Goal: Transaction & Acquisition: Book appointment/travel/reservation

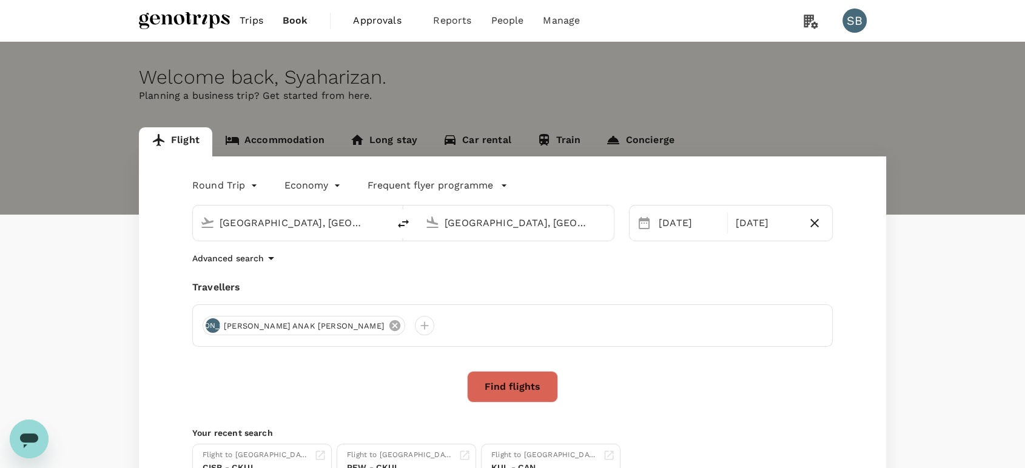
click at [389, 327] on icon at bounding box center [394, 325] width 11 height 11
click at [213, 326] on div at bounding box center [212, 325] width 19 height 19
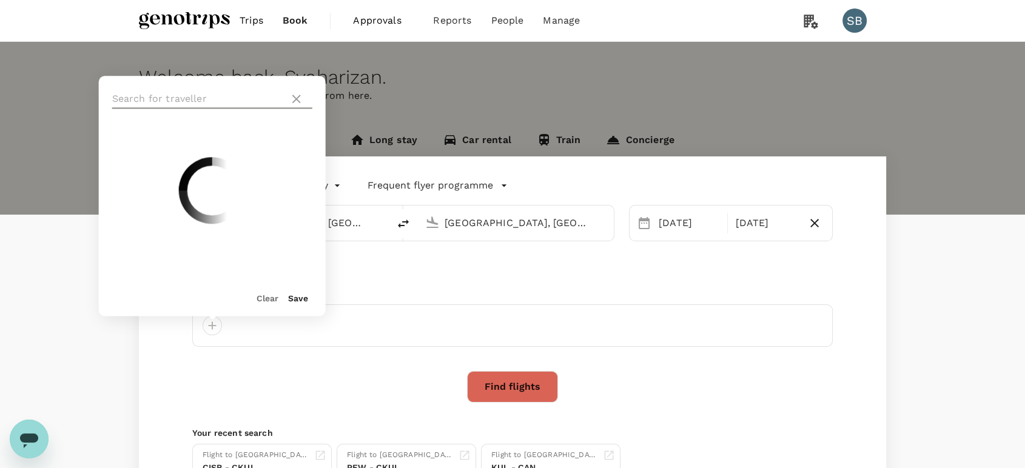
click at [149, 100] on input "text" at bounding box center [198, 98] width 172 height 19
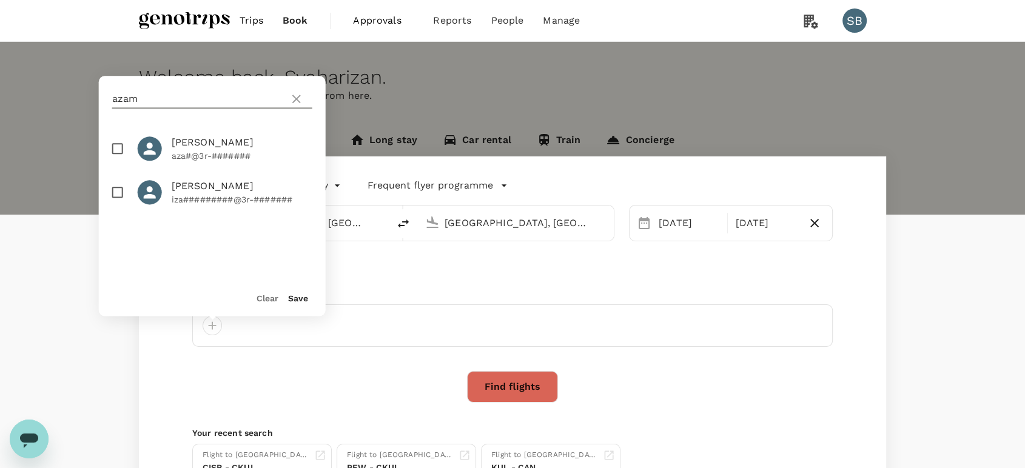
type input "azam"
click at [117, 150] on input "checkbox" at bounding box center [117, 148] width 25 height 25
checkbox input "true"
click at [294, 300] on button "Save" at bounding box center [298, 298] width 20 height 10
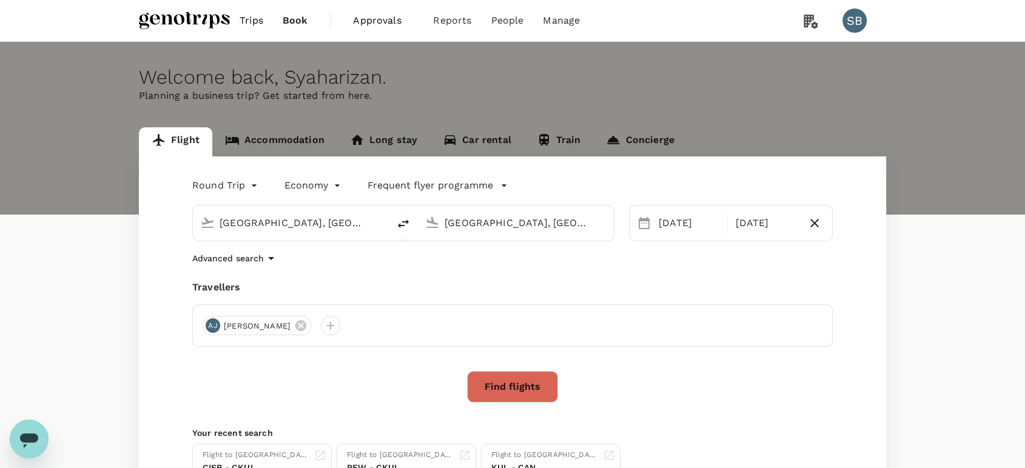
click at [522, 378] on button "Find flights" at bounding box center [512, 387] width 91 height 32
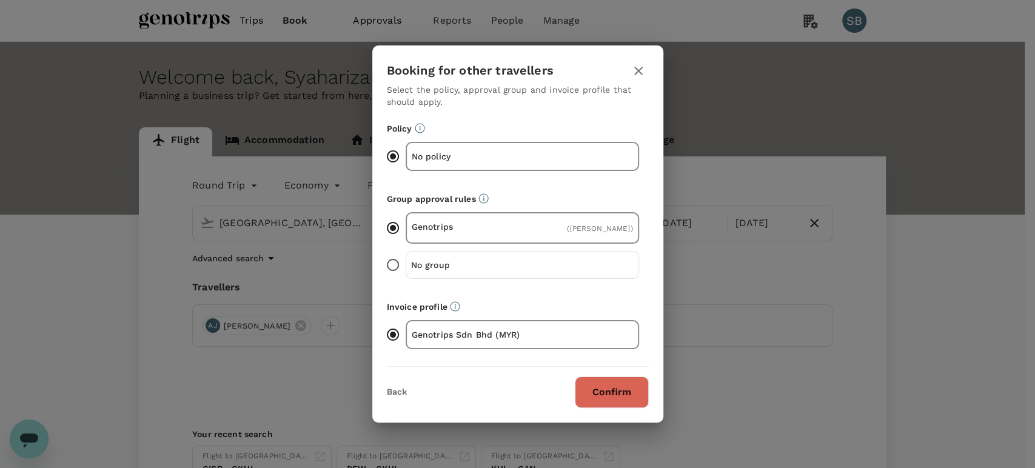
click at [631, 392] on button "Confirm" at bounding box center [612, 393] width 74 height 32
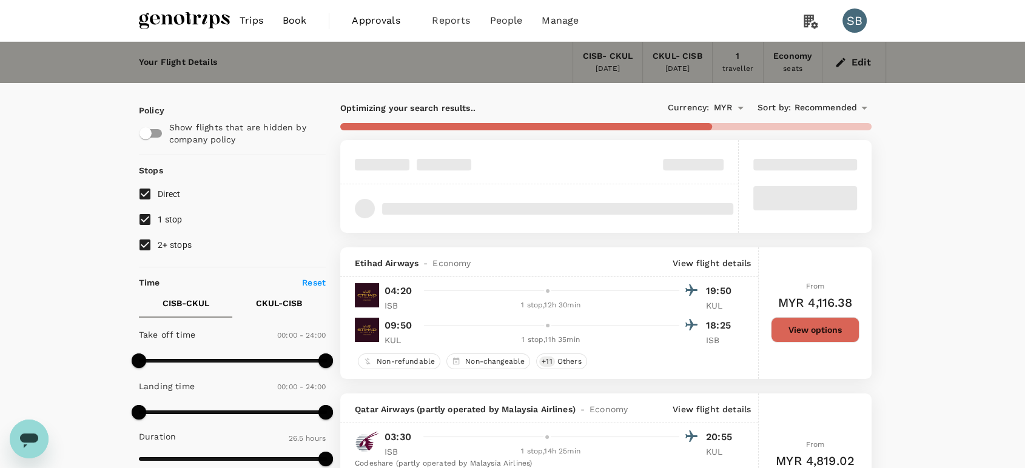
type input "1860"
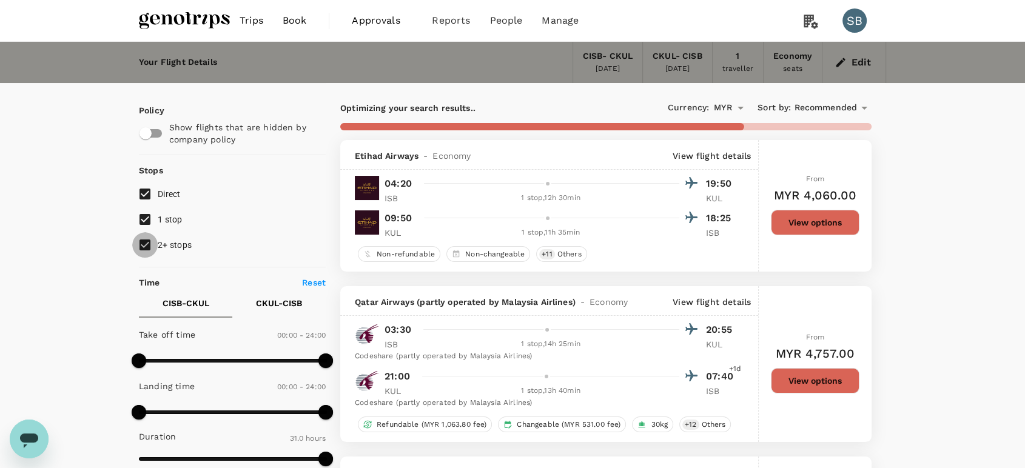
click at [148, 247] on input "2+ stops" at bounding box center [144, 244] width 25 height 25
checkbox input "false"
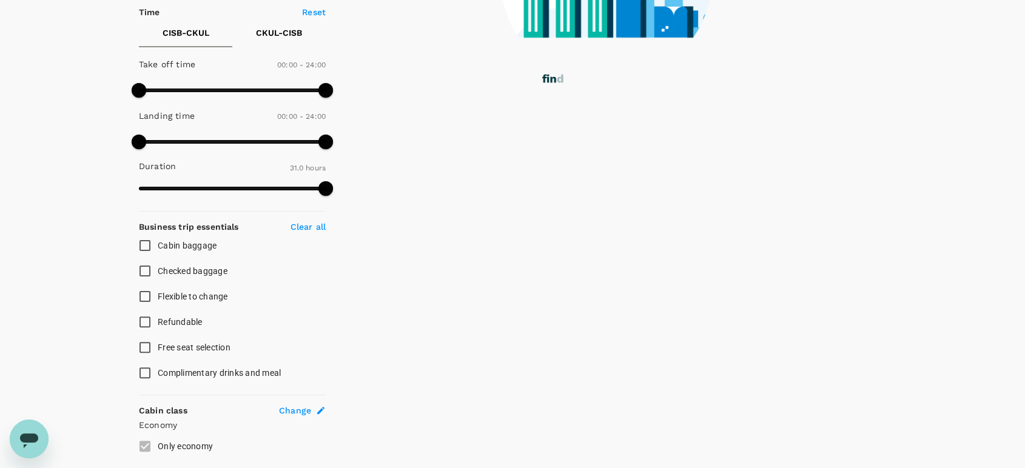
scroll to position [538, 0]
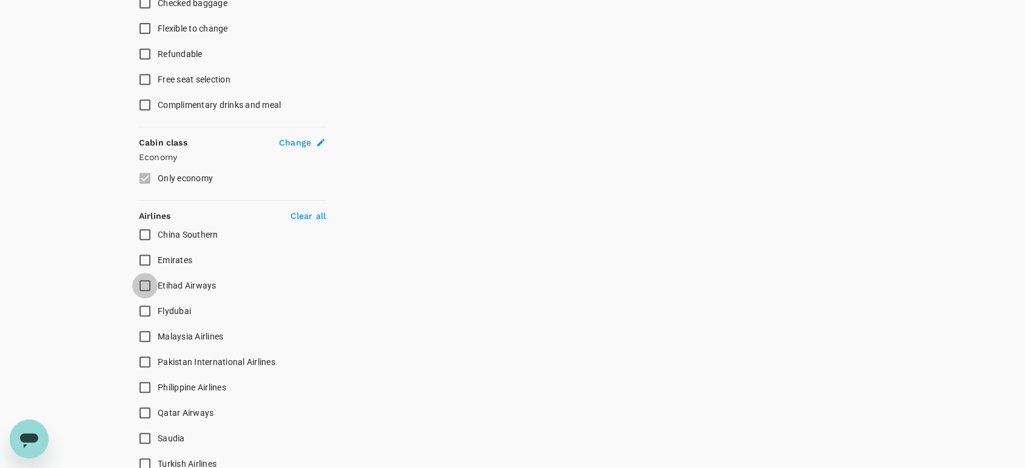
click at [145, 282] on input "Etihad Airways" at bounding box center [144, 285] width 25 height 25
checkbox input "true"
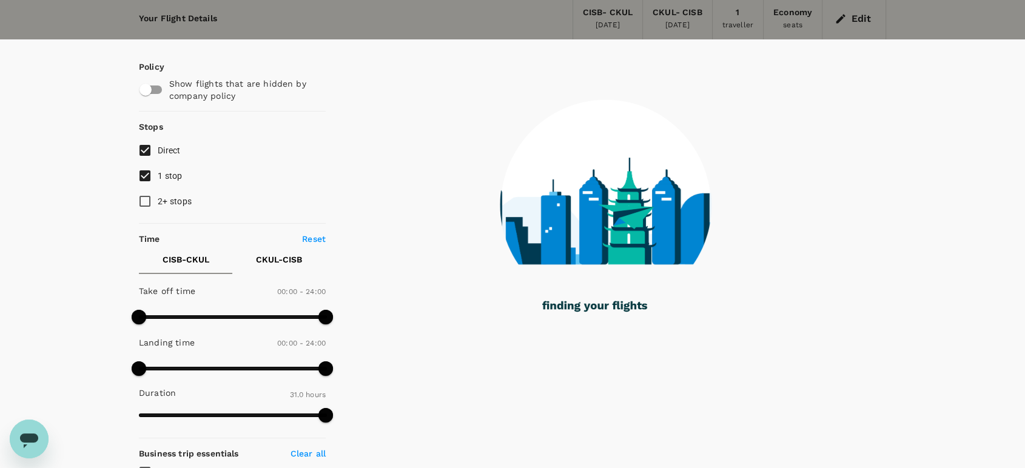
scroll to position [0, 0]
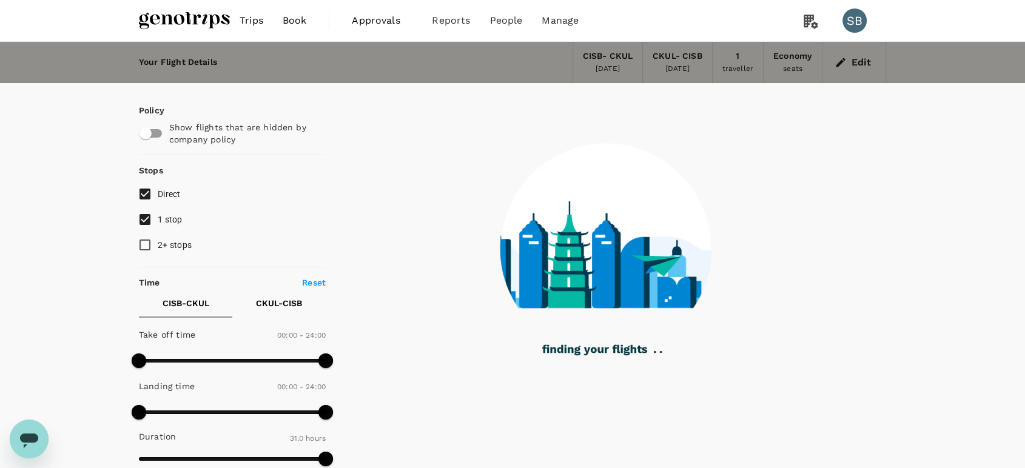
type input "1960"
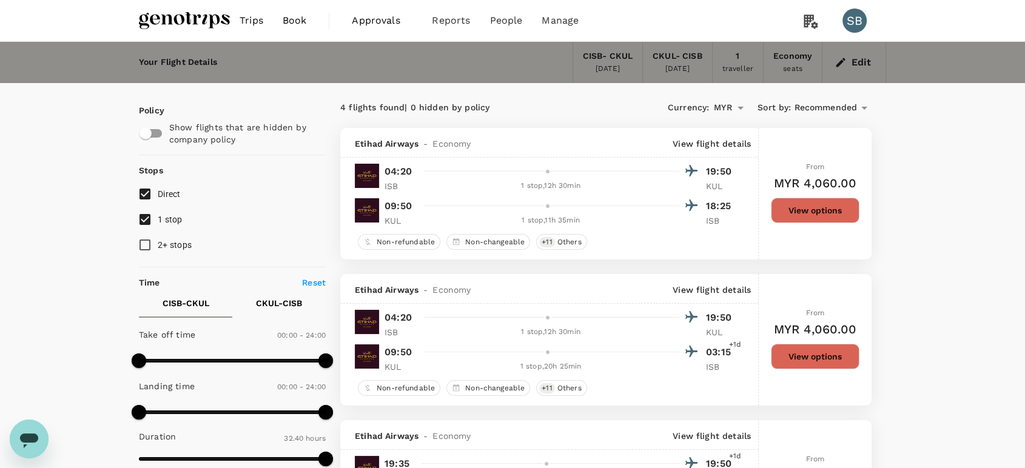
click at [802, 206] on button "View options" at bounding box center [815, 210] width 89 height 25
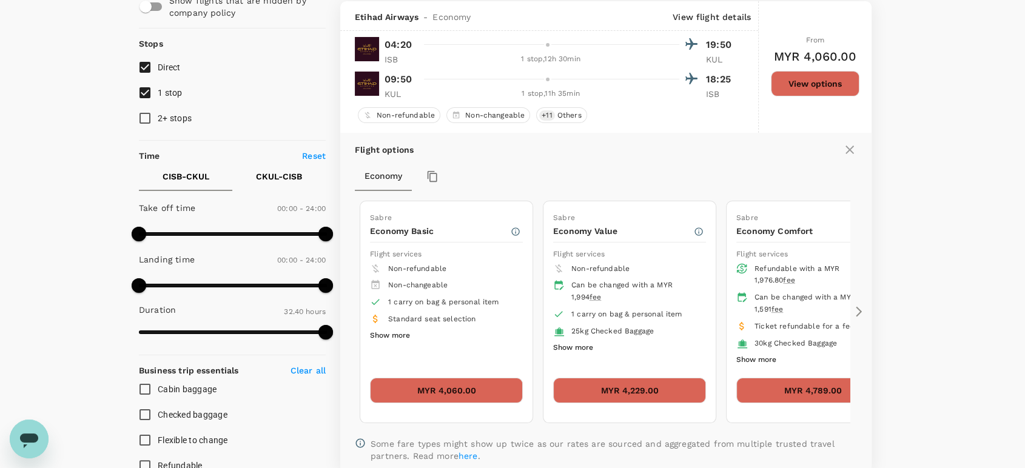
scroll to position [127, 0]
click at [615, 385] on button "MYR 4,229.00" at bounding box center [629, 389] width 153 height 25
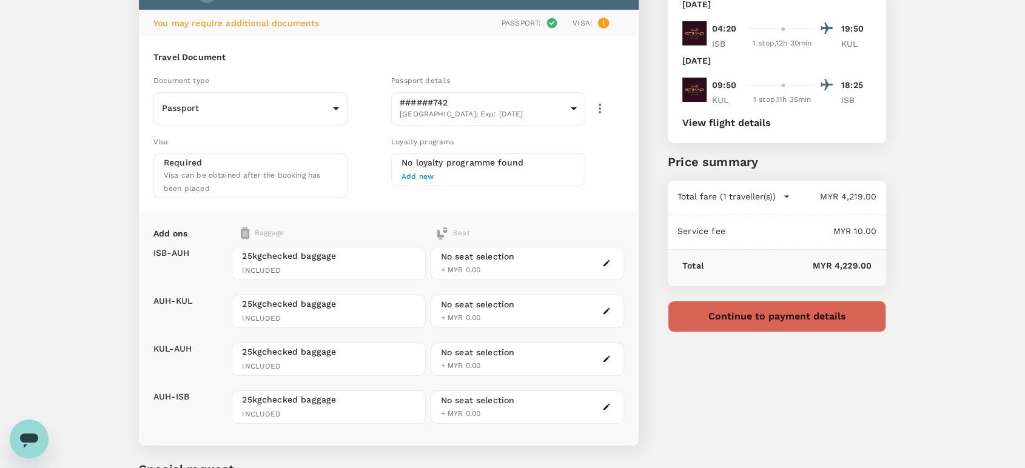
scroll to position [67, 0]
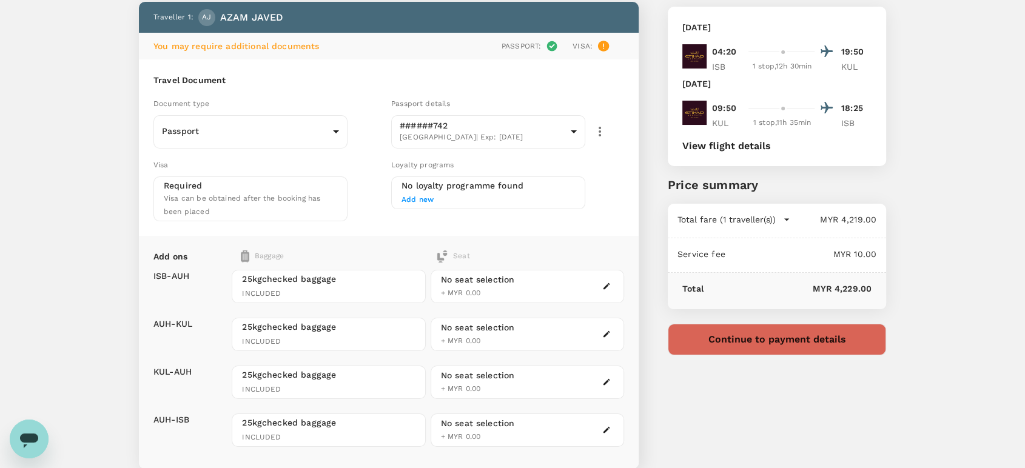
click at [782, 344] on button "Continue to payment details" at bounding box center [777, 340] width 218 height 32
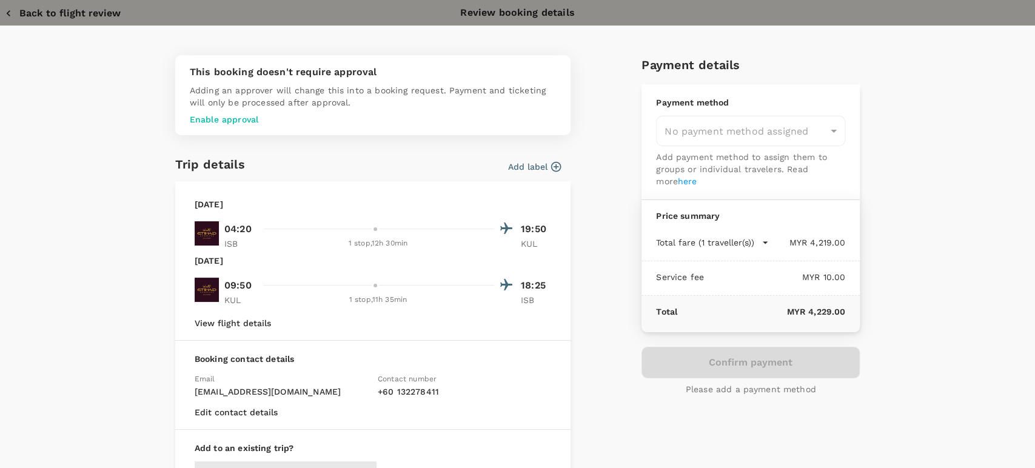
type input "9c05dd7c-68fd-49f4-a2f8-4cbf92da61d2"
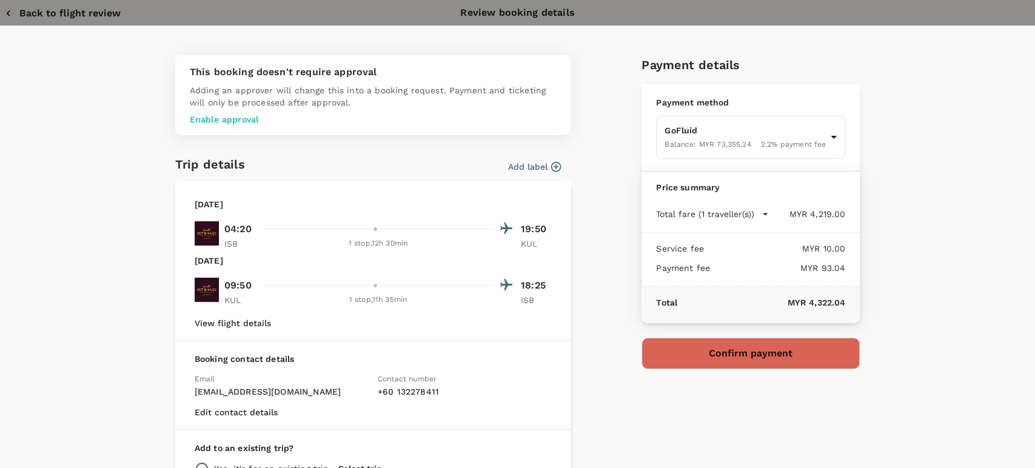
click at [80, 14] on button "Back to flight review" at bounding box center [63, 13] width 116 height 12
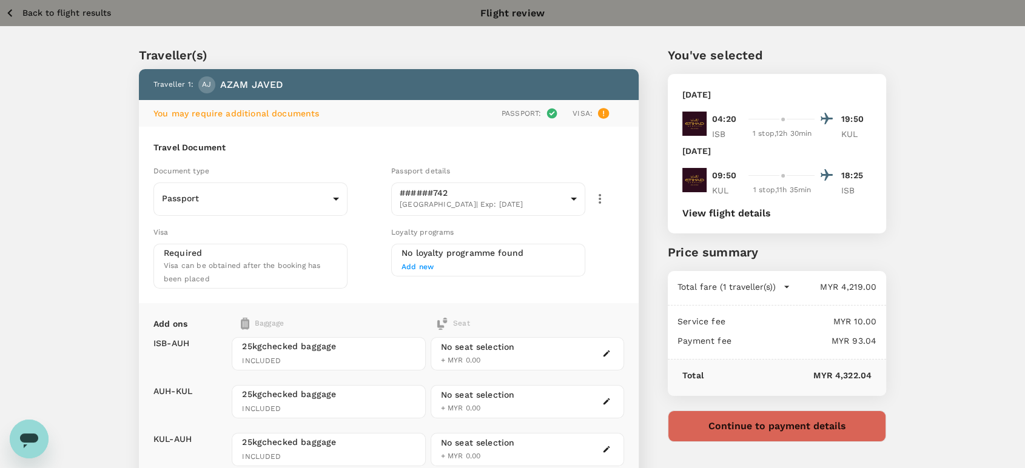
click at [55, 16] on p "Back to flight results" at bounding box center [66, 13] width 89 height 12
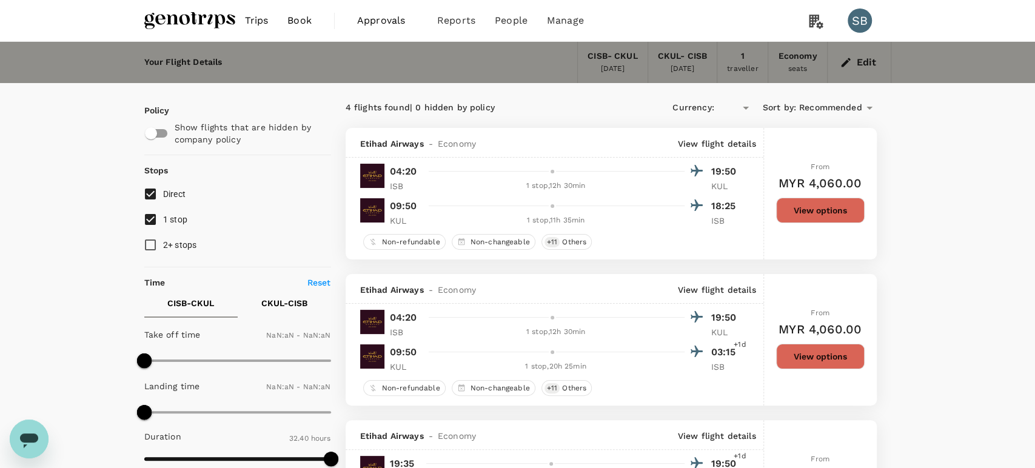
type input "MYR"
type input "1440"
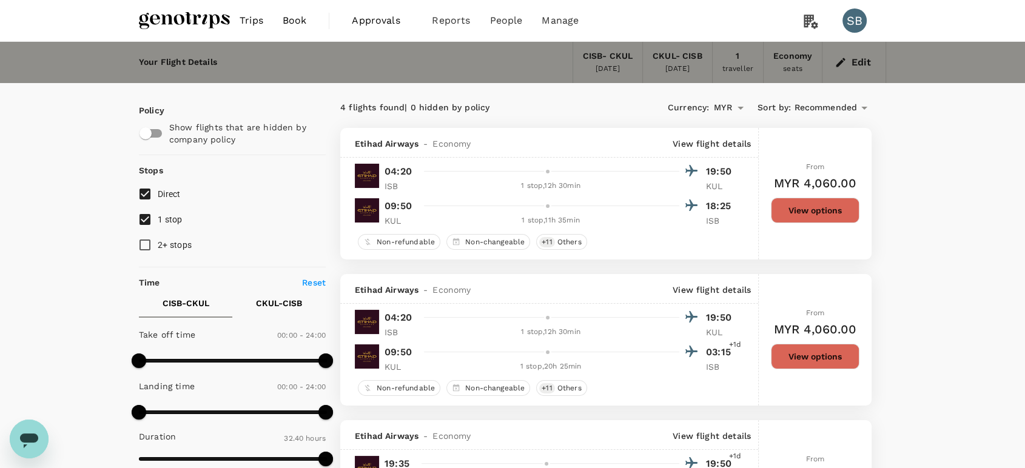
click at [179, 19] on img at bounding box center [184, 20] width 91 height 27
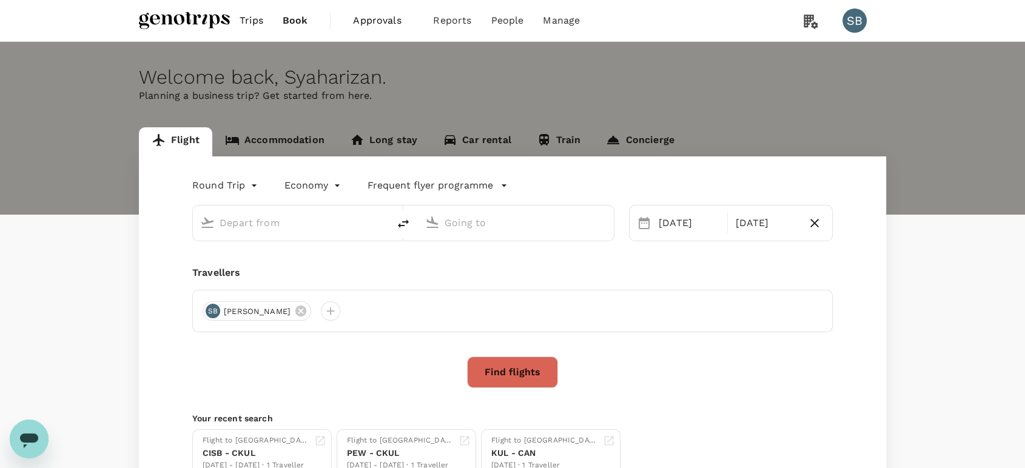
type input "[GEOGRAPHIC_DATA], [GEOGRAPHIC_DATA] (any)"
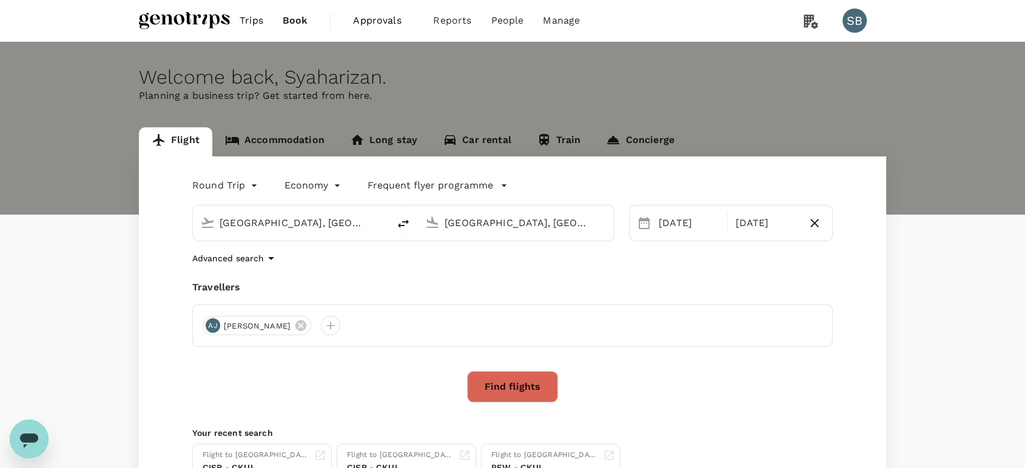
click at [295, 144] on link "Accommodation" at bounding box center [274, 141] width 125 height 29
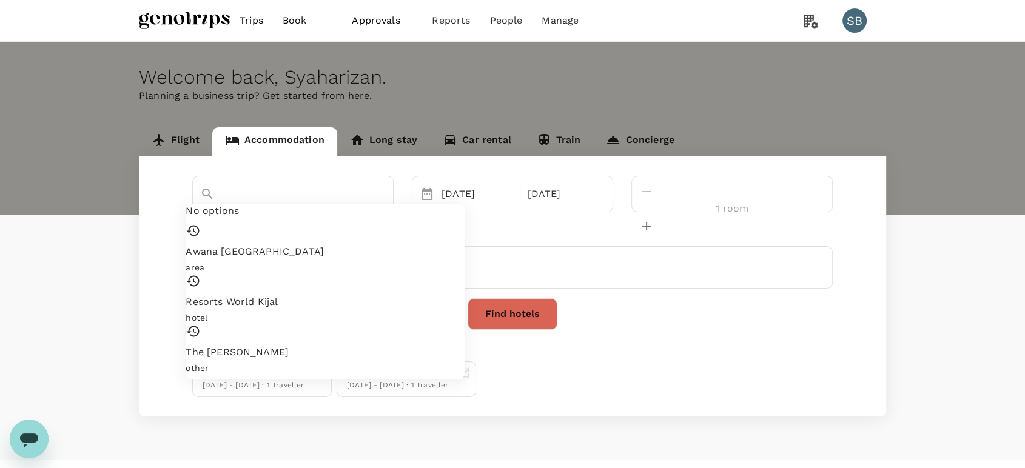
click at [310, 206] on input "Awana [GEOGRAPHIC_DATA]" at bounding box center [276, 215] width 152 height 19
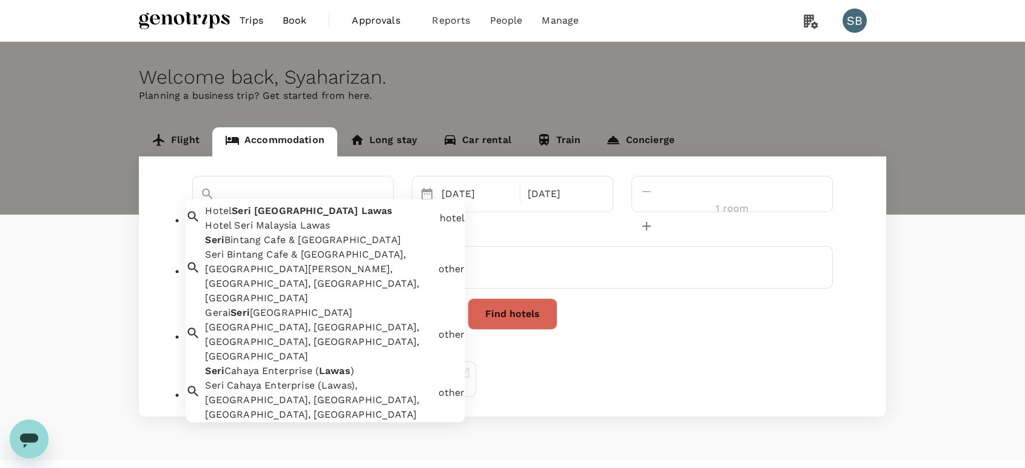
click at [317, 227] on div "Hotel Seri Malaysia Lawas" at bounding box center [319, 226] width 229 height 15
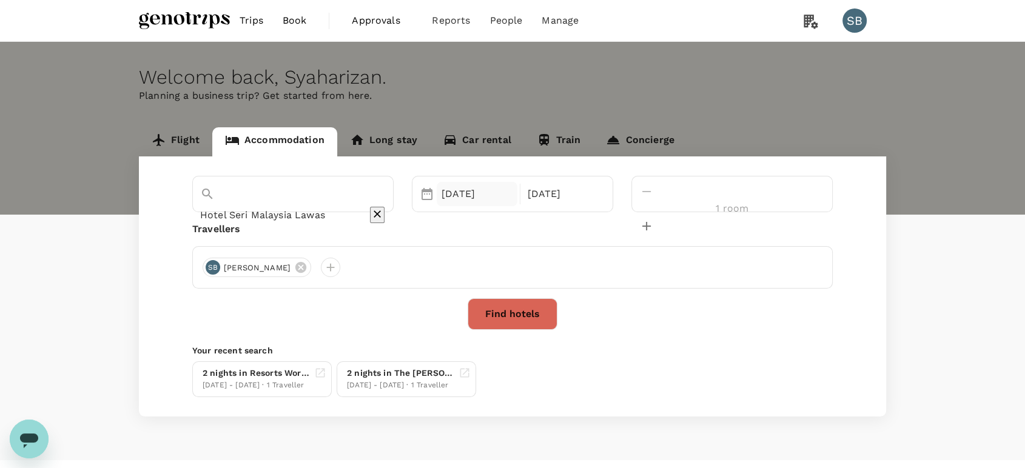
type input "Hotel Seri Malaysia Lawas"
click at [507, 192] on div "[DATE]" at bounding box center [477, 194] width 81 height 24
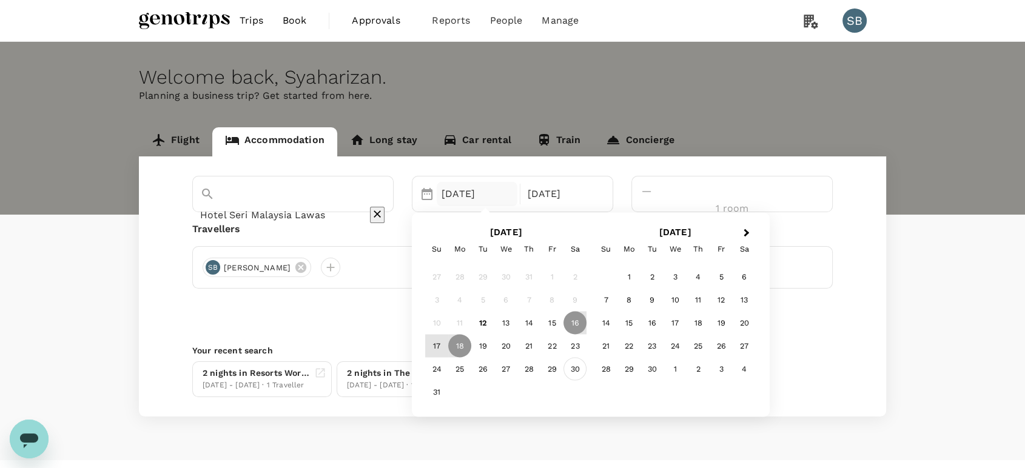
click at [586, 367] on div "30" at bounding box center [574, 368] width 23 height 23
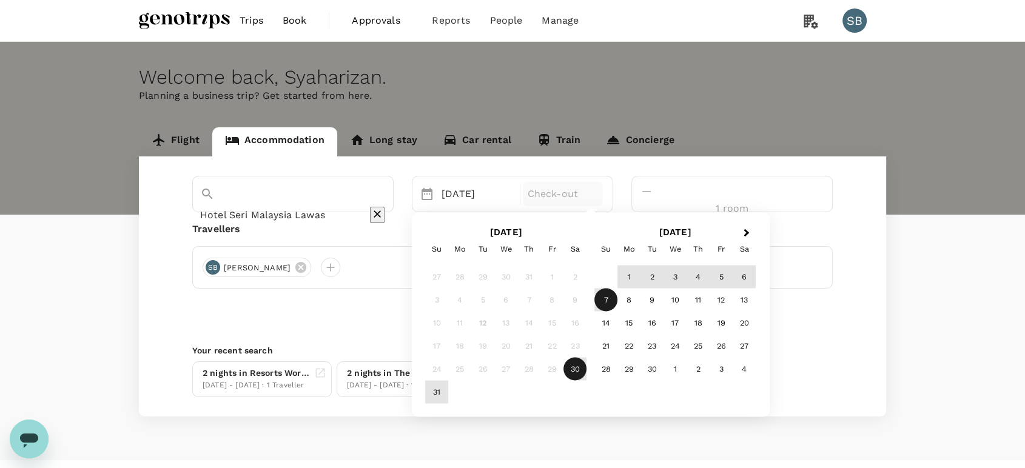
click at [617, 297] on div "7" at bounding box center [605, 299] width 23 height 23
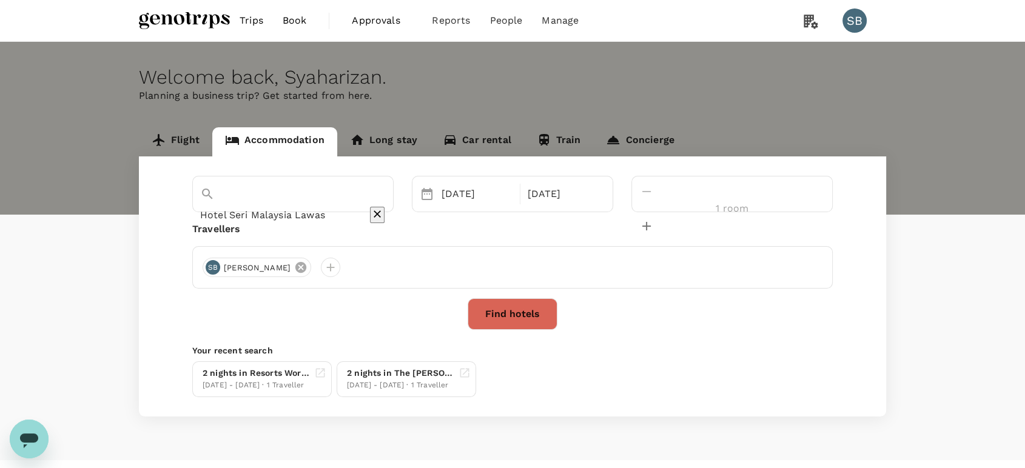
click at [306, 266] on icon at bounding box center [300, 267] width 11 height 11
click at [210, 266] on div at bounding box center [212, 267] width 19 height 19
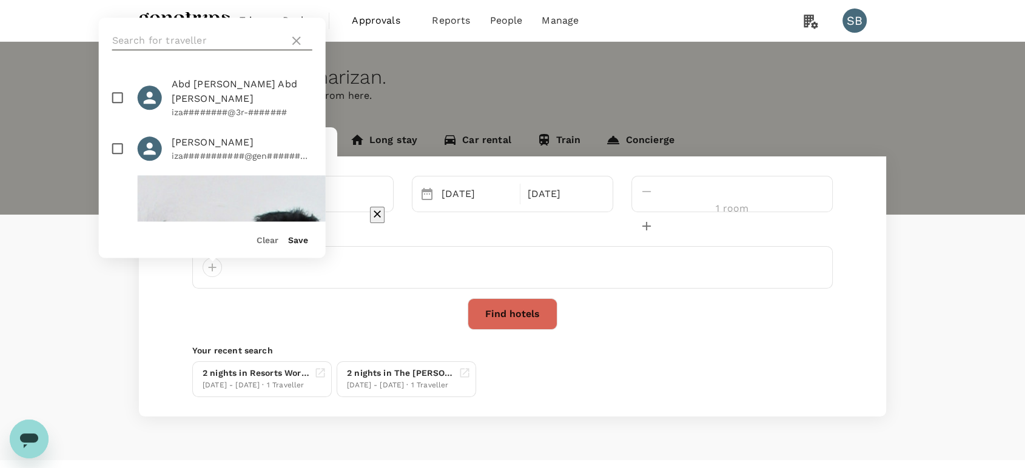
click at [135, 35] on input "text" at bounding box center [198, 40] width 172 height 19
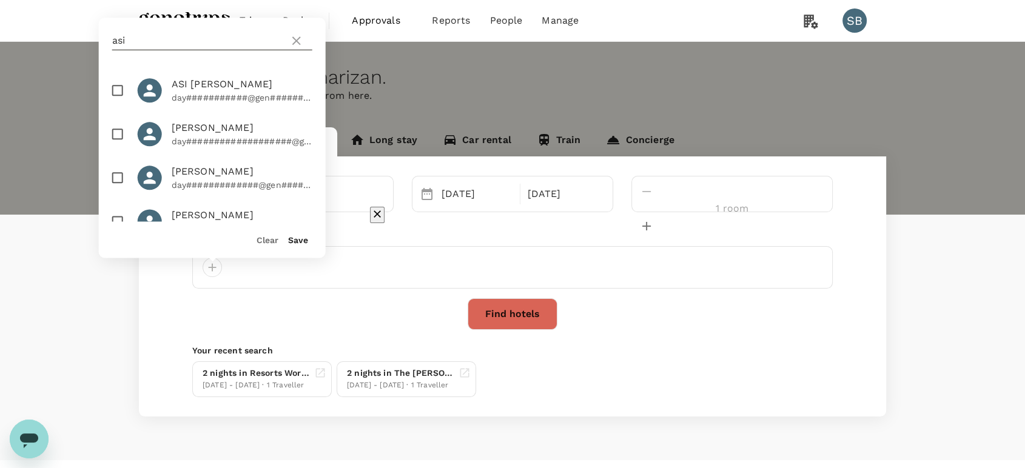
type input "asi"
click at [116, 92] on input "checkbox" at bounding box center [117, 90] width 25 height 25
checkbox input "true"
click at [292, 243] on button "Save" at bounding box center [298, 240] width 20 height 10
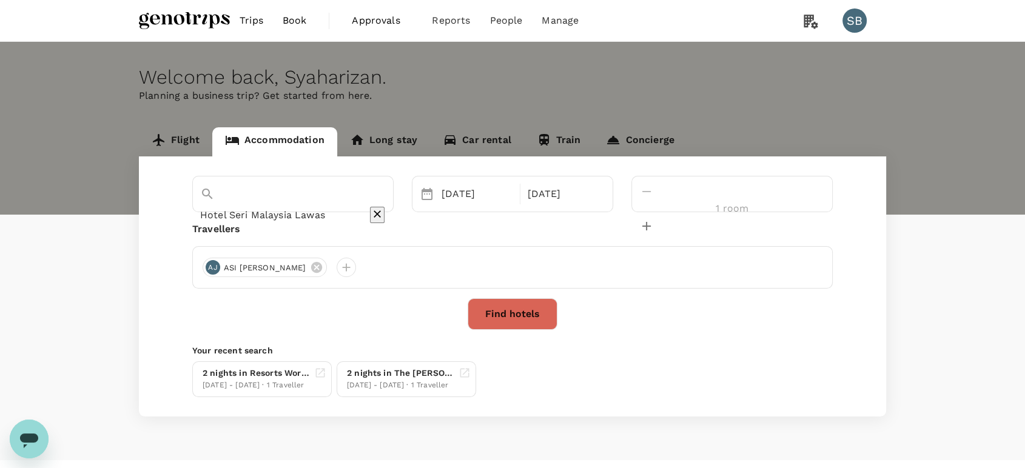
click at [494, 309] on button "Find hotels" at bounding box center [513, 314] width 90 height 32
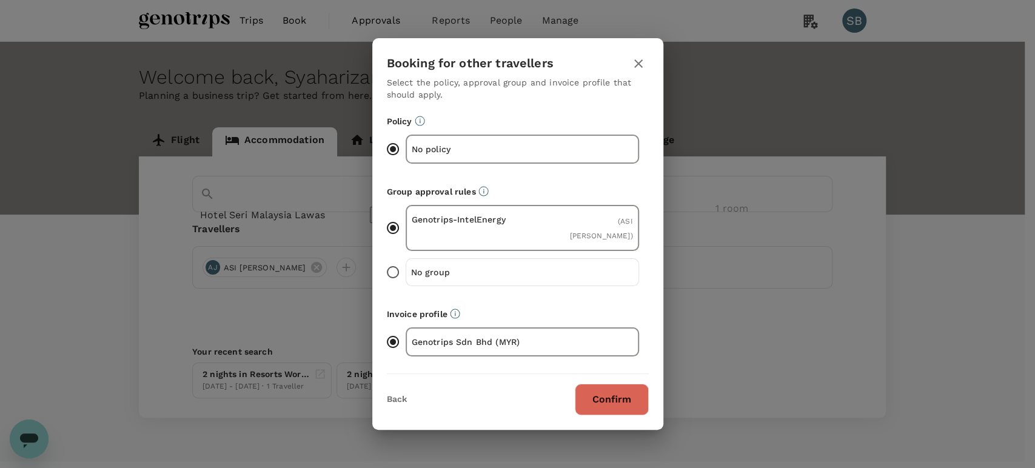
click at [605, 388] on button "Confirm" at bounding box center [612, 400] width 74 height 32
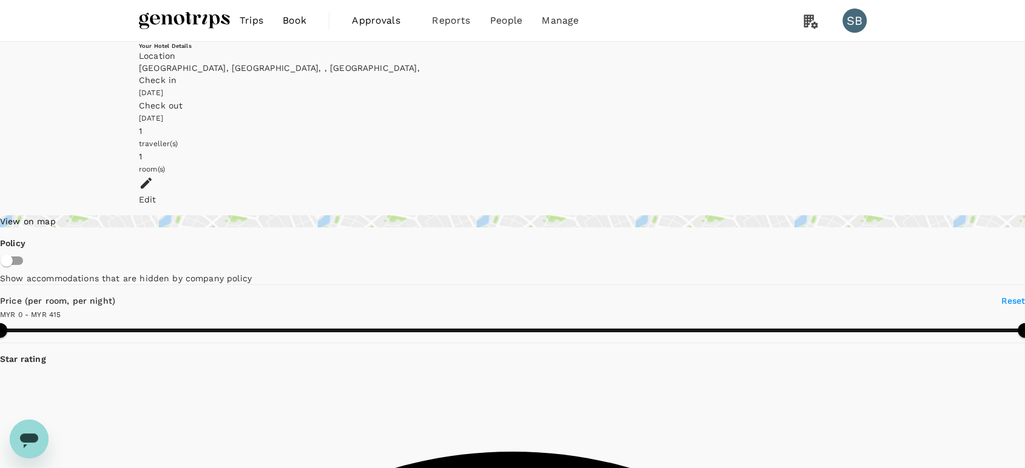
type input "414"
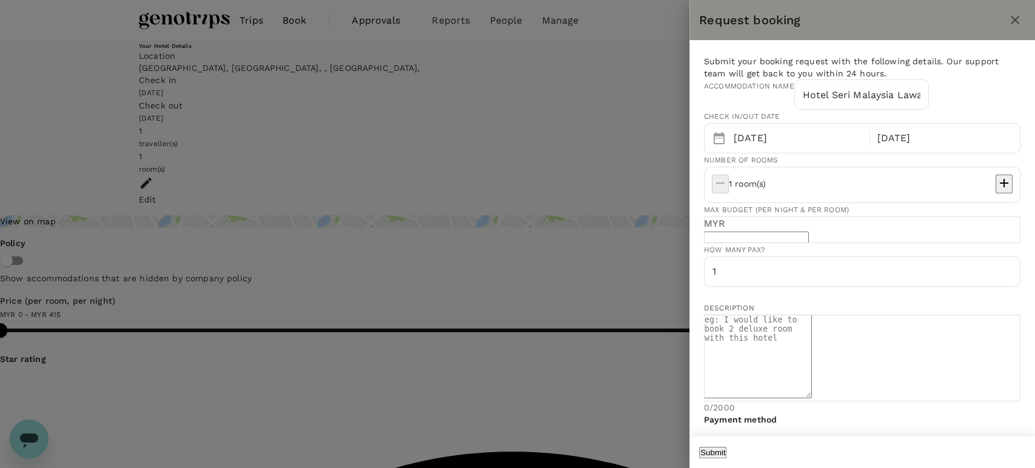
drag, startPoint x: 816, startPoint y: 292, endPoint x: 821, endPoint y: 295, distance: 6.2
click at [809, 243] on input "text" at bounding box center [756, 238] width 105 height 12
type input "100"
click at [726, 455] on button "Submit" at bounding box center [712, 453] width 27 height 12
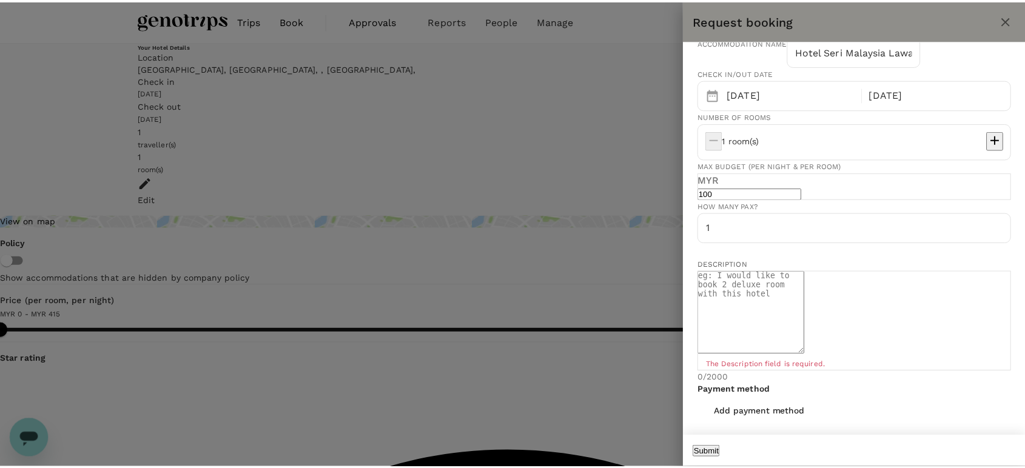
scroll to position [67, 0]
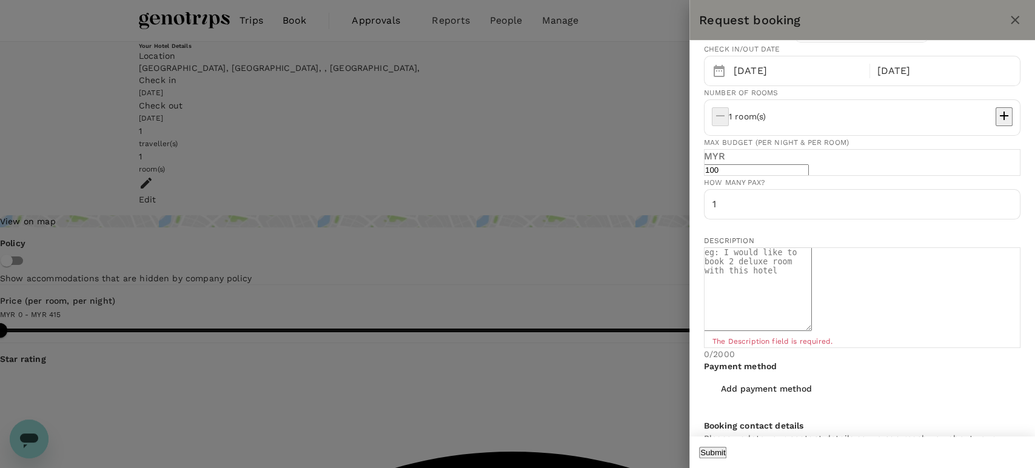
click at [812, 331] on textarea at bounding box center [758, 289] width 108 height 84
type textarea "with breakfast"
click at [726, 447] on button "Submit" at bounding box center [712, 453] width 27 height 12
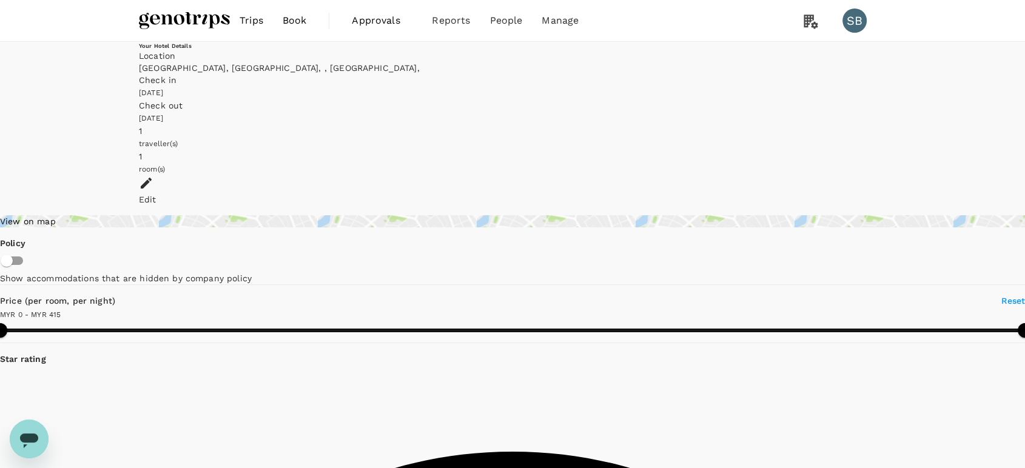
click at [179, 12] on img at bounding box center [184, 20] width 91 height 27
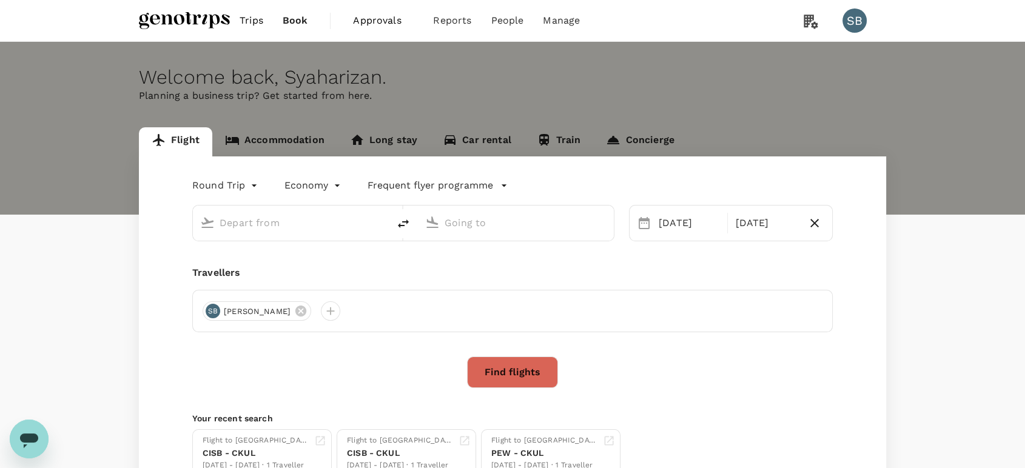
type input "[GEOGRAPHIC_DATA], [GEOGRAPHIC_DATA] (any)"
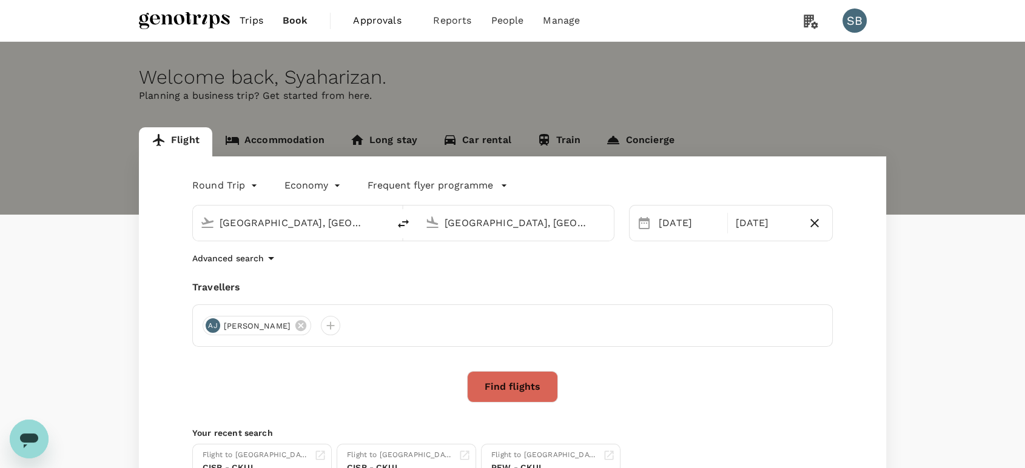
click at [249, 187] on body "Trips Book Approvals 0 Reports People Manage SB Welcome back , [GEOGRAPHIC_DATA…" at bounding box center [512, 293] width 1025 height 586
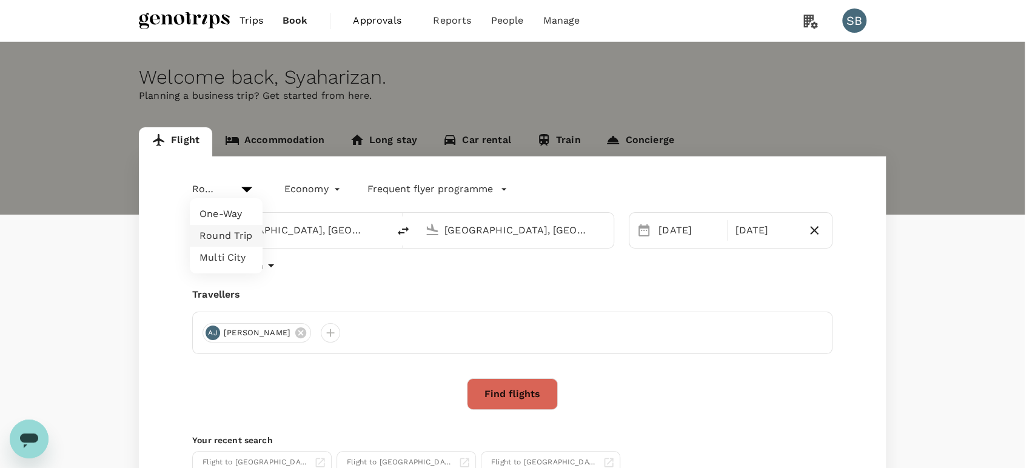
click at [233, 215] on li "One-Way" at bounding box center [226, 214] width 73 height 22
type input "oneway"
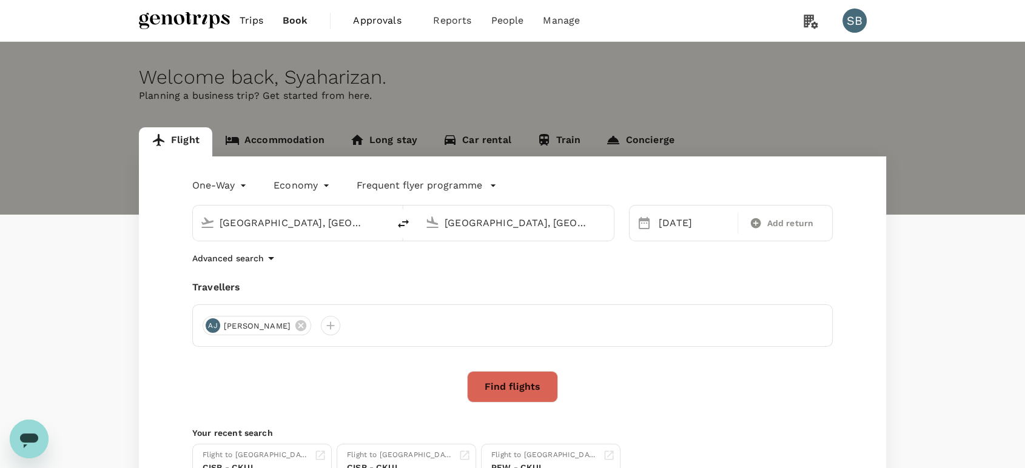
click at [403, 219] on icon "delete" at bounding box center [403, 223] width 15 height 15
type input "[GEOGRAPHIC_DATA], [GEOGRAPHIC_DATA] (any)"
click at [508, 219] on input "[GEOGRAPHIC_DATA], [GEOGRAPHIC_DATA] (any)" at bounding box center [516, 222] width 144 height 19
click at [488, 265] on p "Kota Kinabalu Intl" at bounding box center [533, 259] width 240 height 12
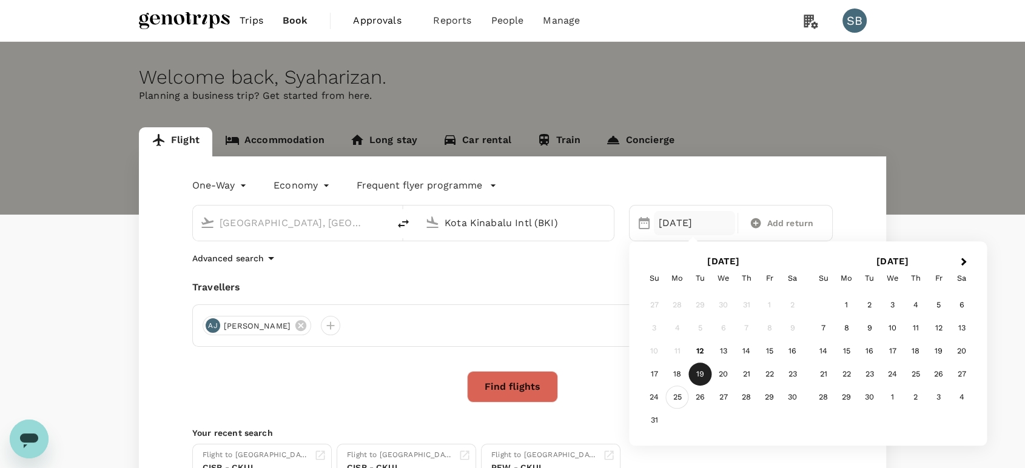
type input "Kota Kinabalu Intl (BKI)"
click at [674, 396] on div "25" at bounding box center [677, 397] width 23 height 23
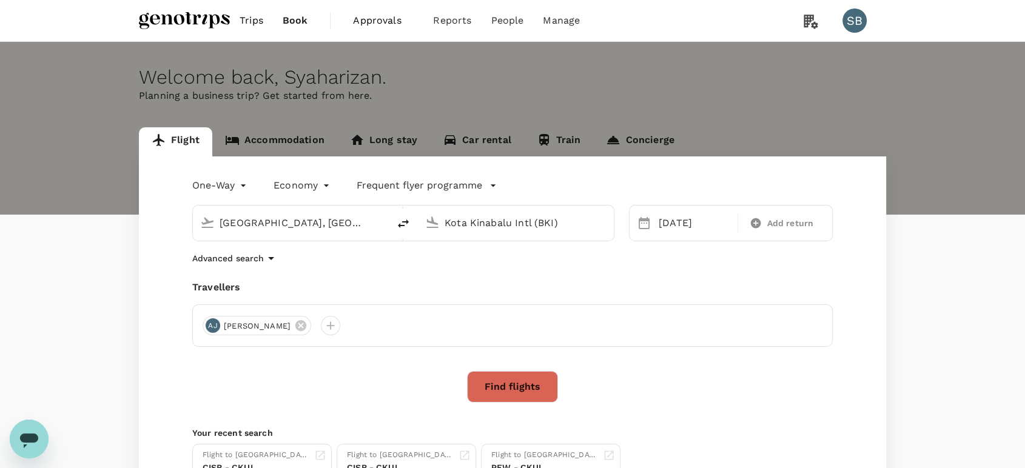
click at [519, 391] on button "Find flights" at bounding box center [512, 387] width 91 height 32
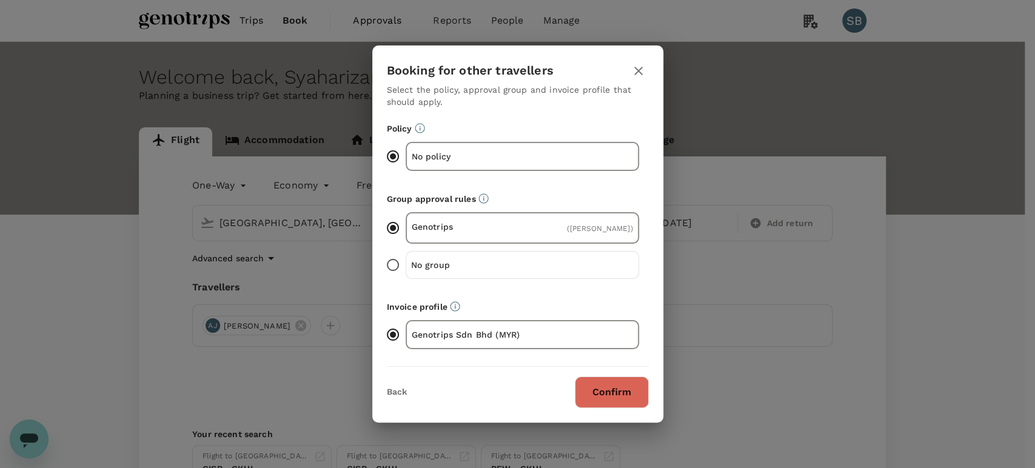
click at [626, 397] on button "Confirm" at bounding box center [612, 393] width 74 height 32
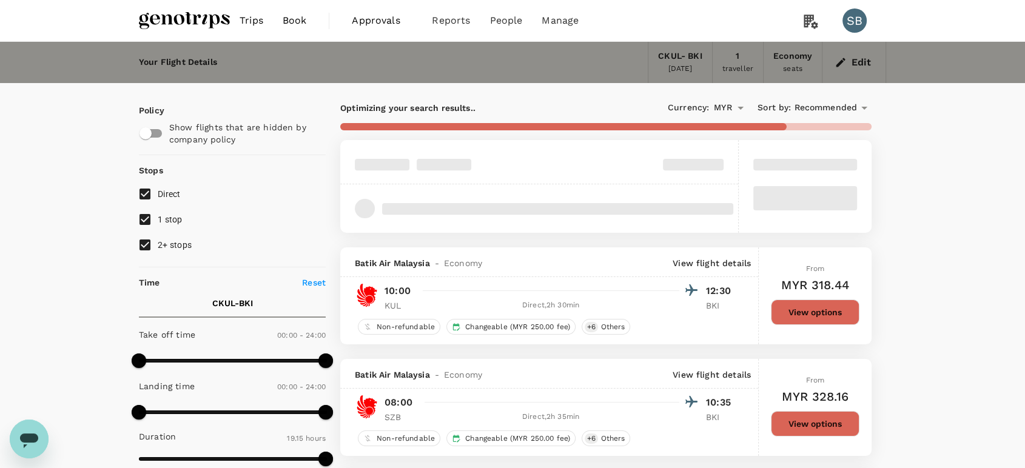
click at [808, 102] on span "Recommended" at bounding box center [825, 107] width 63 height 13
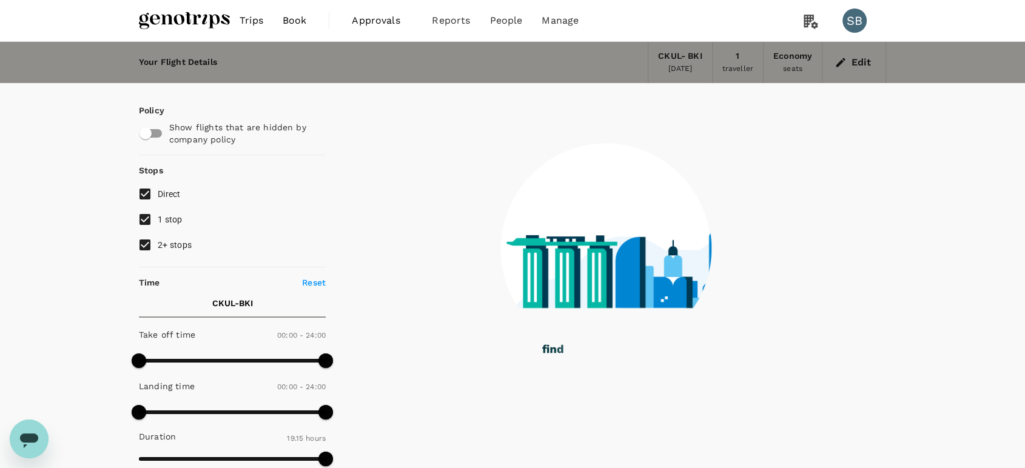
click at [146, 242] on input "2+ stops" at bounding box center [144, 244] width 25 height 25
checkbox input "false"
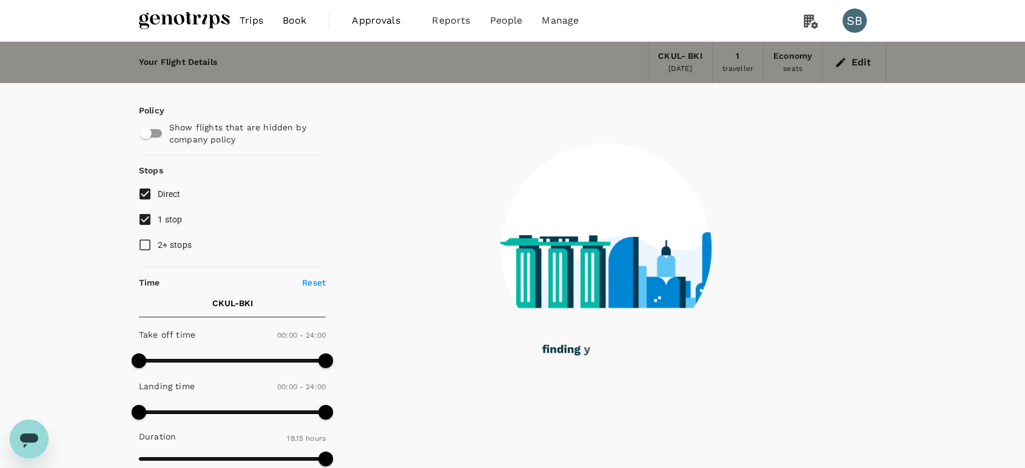
click at [144, 222] on input "1 stop" at bounding box center [144, 219] width 25 height 25
checkbox input "false"
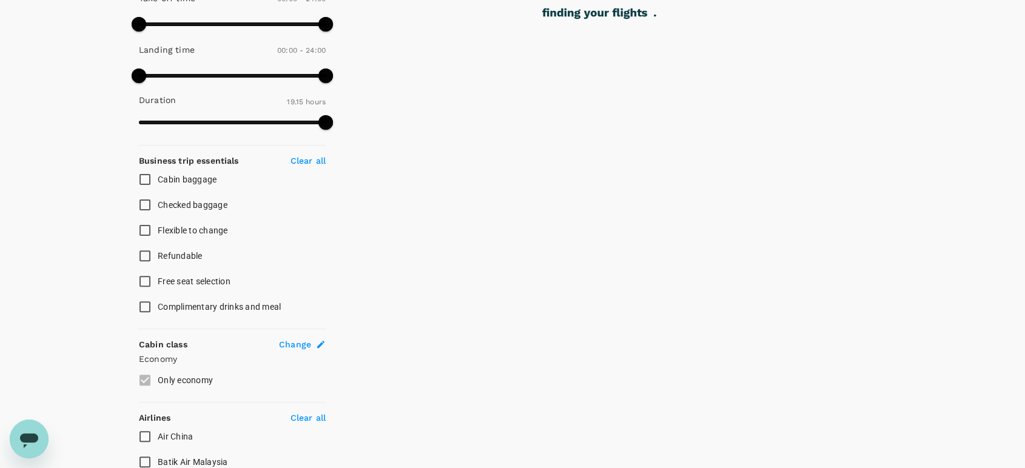
scroll to position [92, 0]
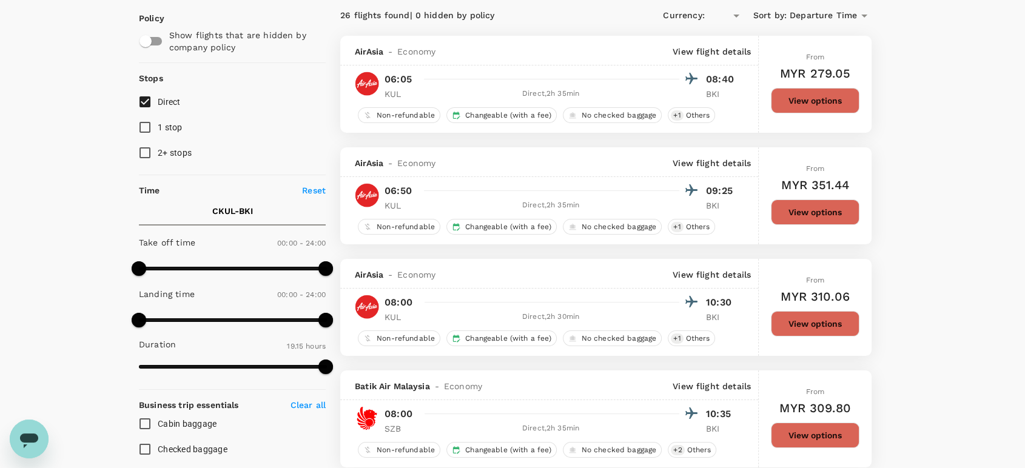
type input "MYR"
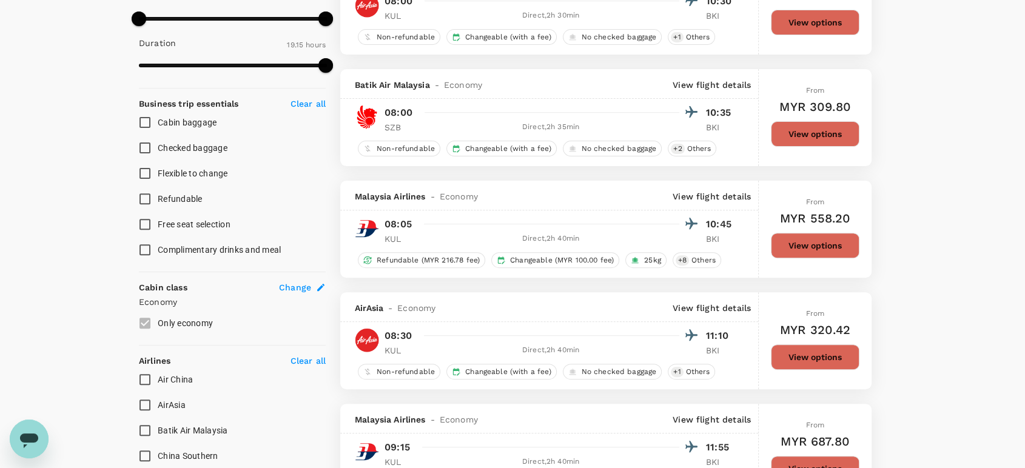
scroll to position [538, 0]
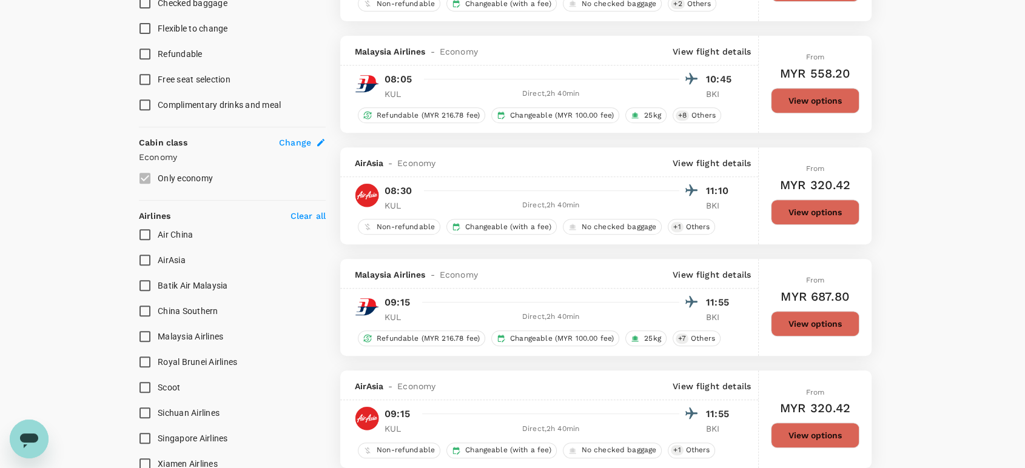
click at [144, 261] on input "AirAsia" at bounding box center [144, 259] width 25 height 25
checkbox input "true"
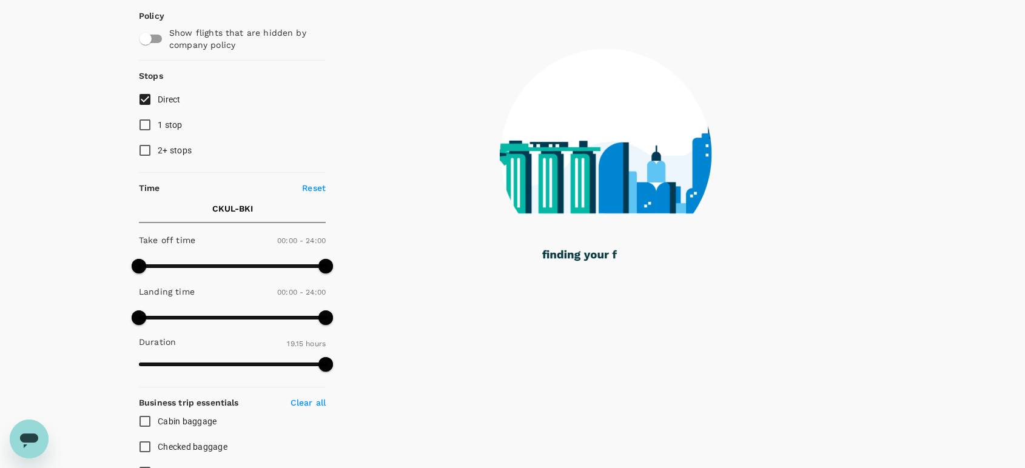
scroll to position [0, 0]
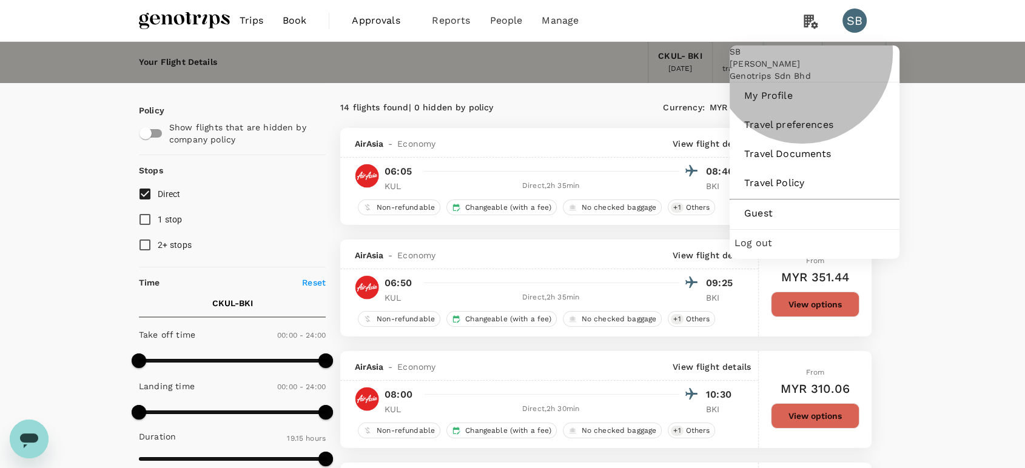
click at [807, 250] on span "Log out" at bounding box center [814, 243] width 160 height 15
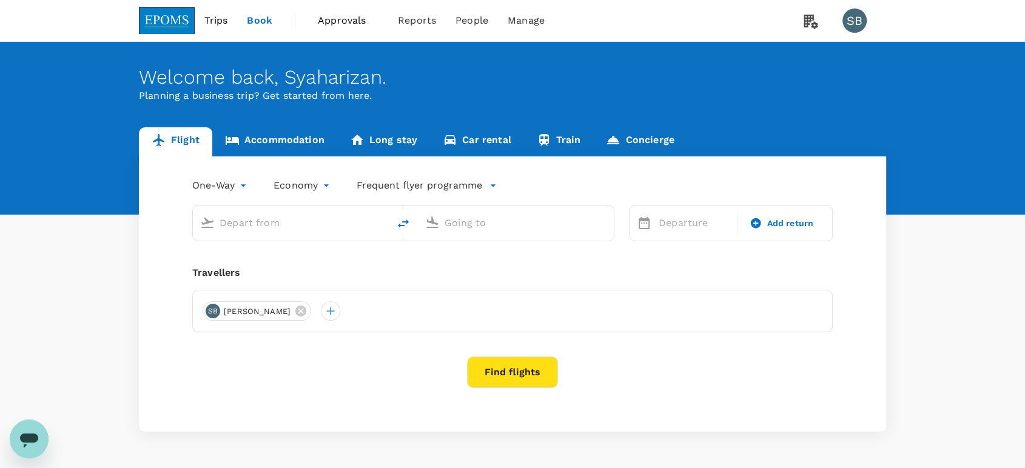
type input "Kota Kinabalu Intl (BKI)"
type input "Sultan Abdul Aziz Shah (SZB)"
